Goal: Task Accomplishment & Management: Complete application form

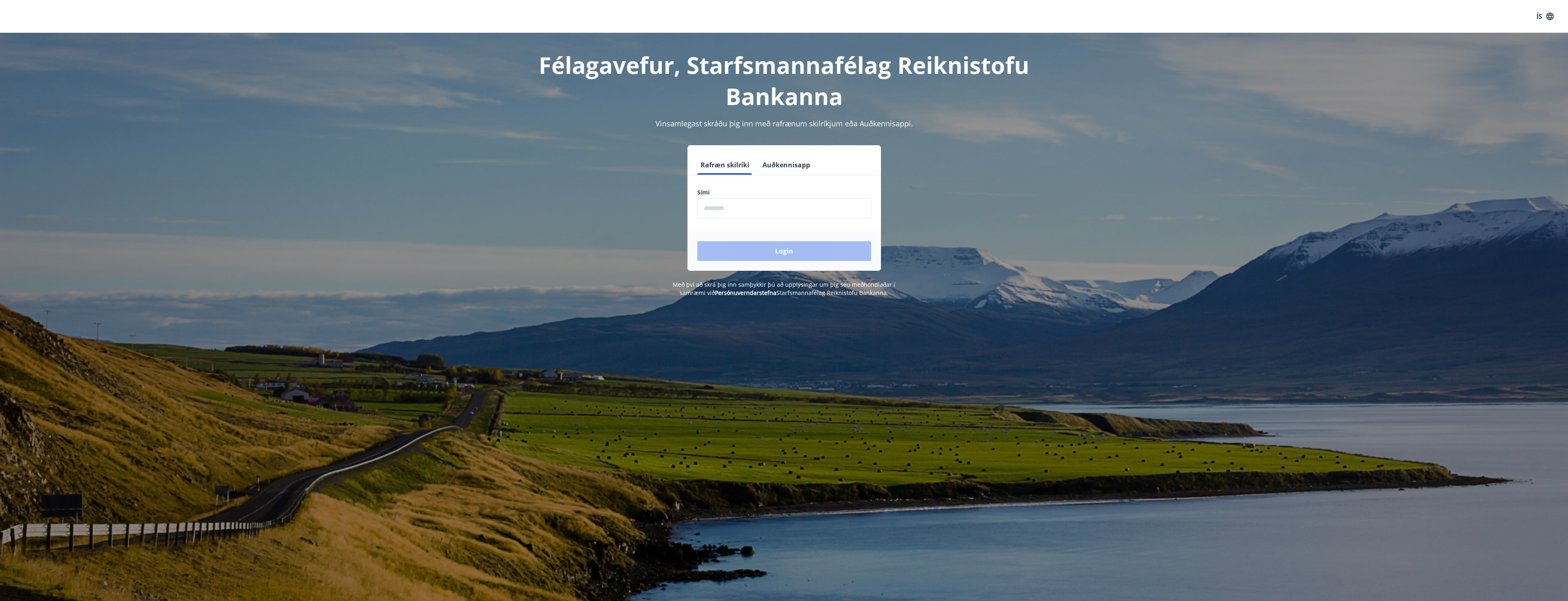
click at [766, 208] on input "phone" at bounding box center [785, 208] width 174 height 20
type input "********"
click at [780, 252] on button "Login" at bounding box center [785, 251] width 174 height 19
